Goal: Navigation & Orientation: Find specific page/section

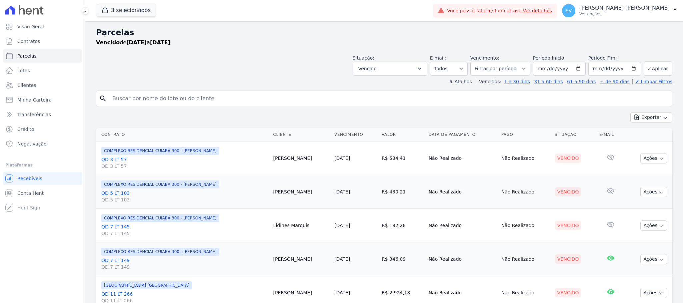
select select
click at [37, 27] on span "Visão Geral" at bounding box center [30, 26] width 27 height 7
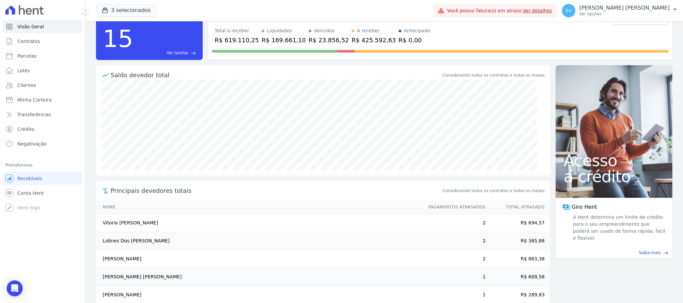
scroll to position [37, 0]
